Goal: Transaction & Acquisition: Subscribe to service/newsletter

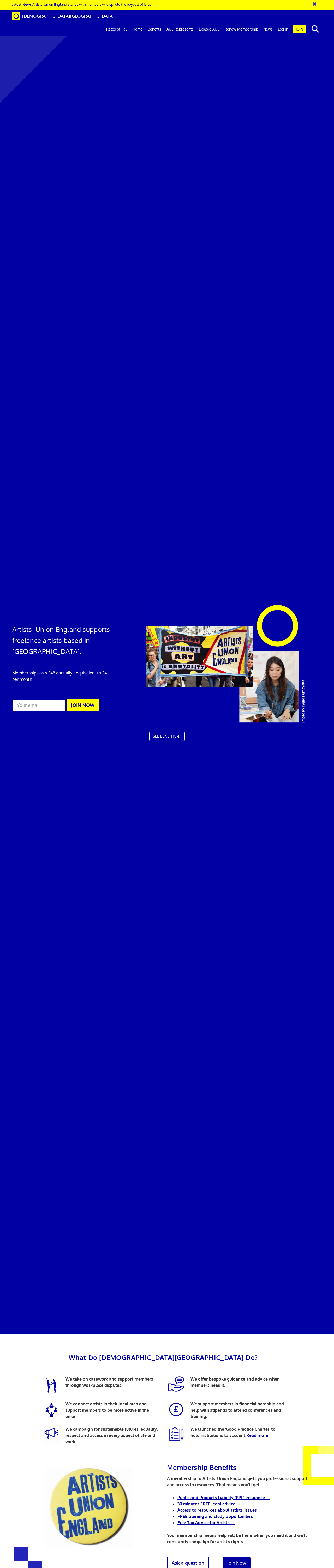
scroll to position [169, 0]
click at [236, 1492] on link "Join Now" at bounding box center [237, 1571] width 31 height 14
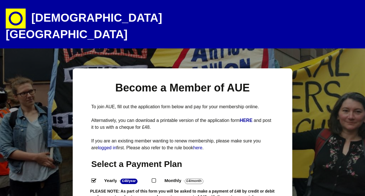
select select
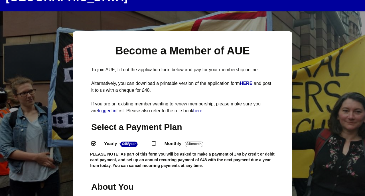
scroll to position [37, 0]
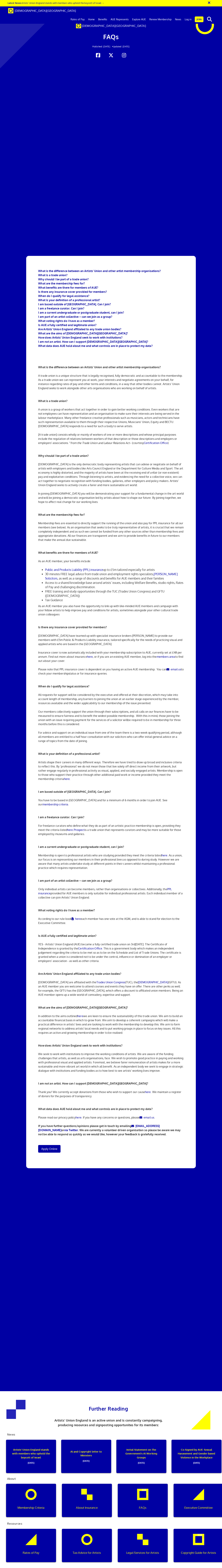
scroll to position [1449, 0]
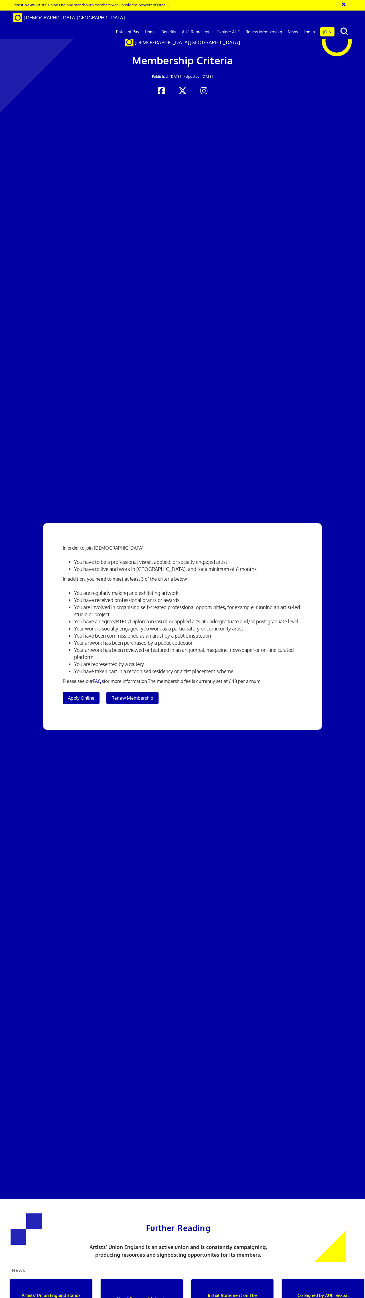
scroll to position [100, 0]
